Goal: Find specific page/section: Find specific page/section

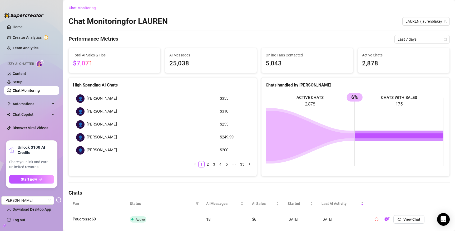
scroll to position [39, 0]
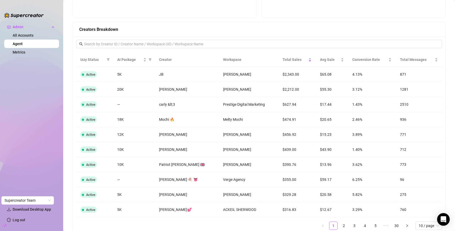
scroll to position [424, 0]
